Goal: Transaction & Acquisition: Download file/media

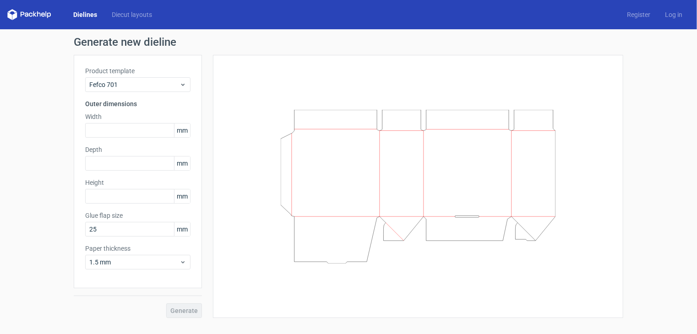
click at [79, 16] on link "Dielines" at bounding box center [85, 14] width 38 height 9
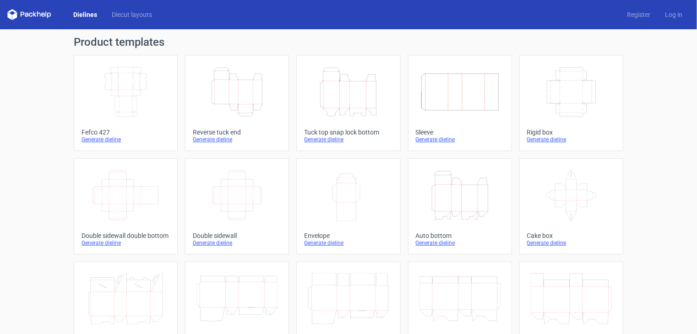
click at [457, 209] on icon "Height Depth Width" at bounding box center [460, 195] width 81 height 51
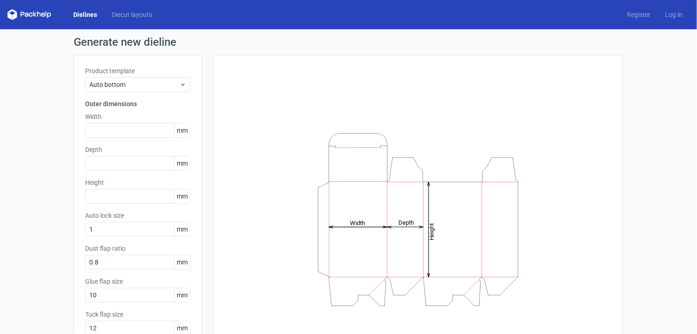
scroll to position [46, 0]
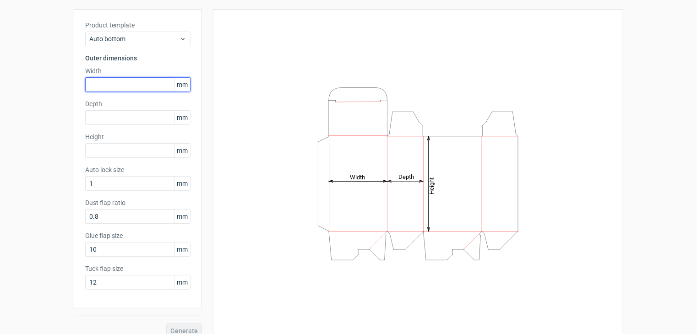
click at [88, 85] on input "text" at bounding box center [137, 84] width 105 height 15
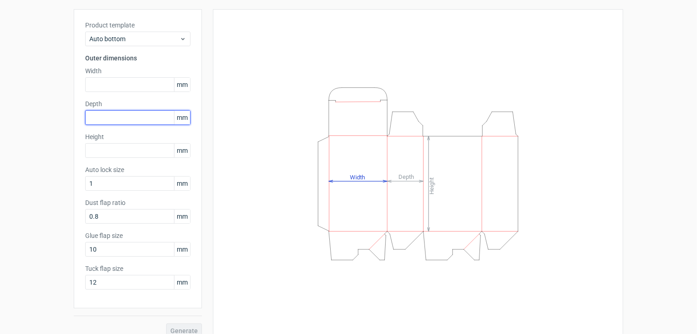
click at [95, 114] on input "text" at bounding box center [137, 117] width 105 height 15
type input "75"
type input "127"
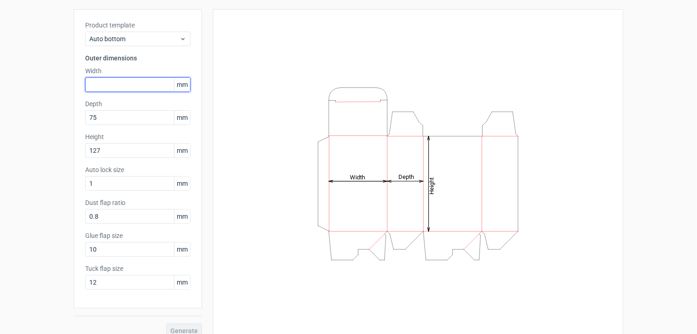
click at [99, 86] on input "text" at bounding box center [137, 84] width 105 height 15
type input "75"
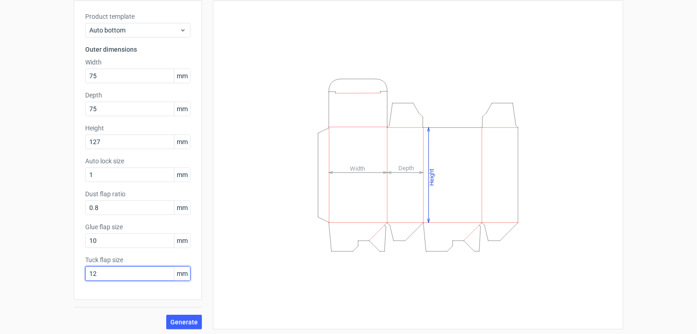
scroll to position [57, 0]
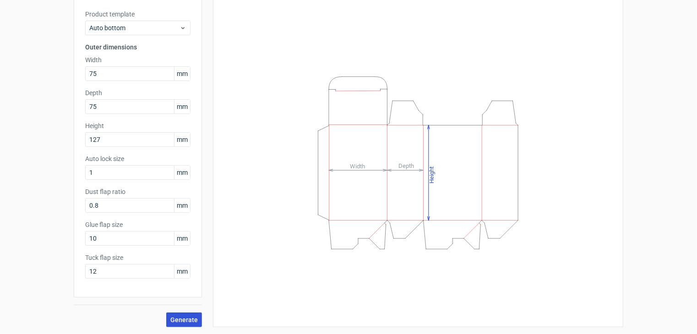
click at [184, 318] on span "Generate" at bounding box center [183, 320] width 27 height 6
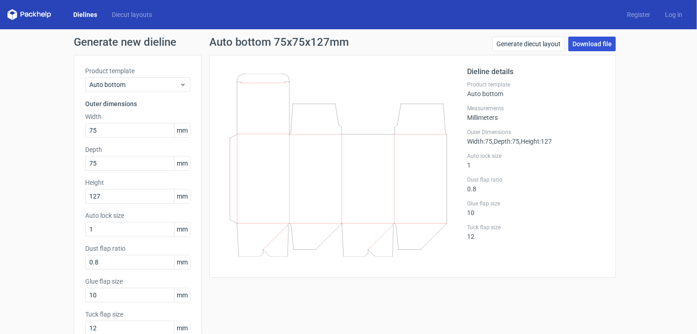
click at [579, 48] on link "Download file" at bounding box center [592, 44] width 48 height 15
